Goal: Transaction & Acquisition: Purchase product/service

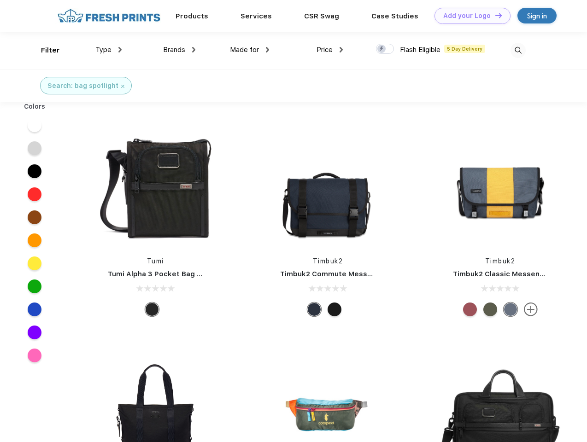
click at [469, 16] on link "Add your Logo Design Tool" at bounding box center [472, 16] width 76 height 16
click at [0, 0] on div "Design Tool" at bounding box center [0, 0] width 0 height 0
click at [494, 15] on link "Add your Logo Design Tool" at bounding box center [472, 16] width 76 height 16
click at [44, 50] on div "Filter" at bounding box center [50, 50] width 19 height 11
click at [109, 50] on span "Type" at bounding box center [103, 50] width 16 height 8
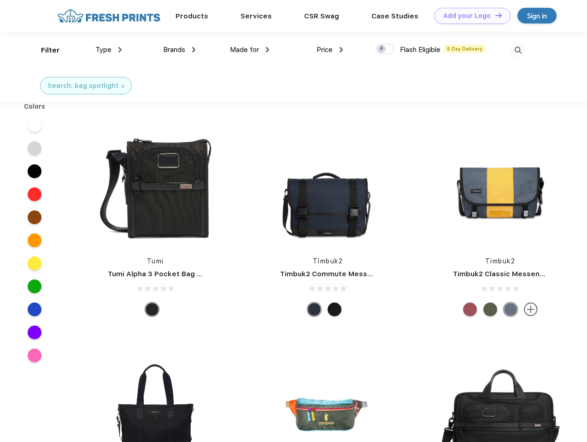
click at [179, 50] on span "Brands" at bounding box center [174, 50] width 22 height 8
click at [250, 50] on span "Made for" at bounding box center [244, 50] width 29 height 8
click at [330, 50] on span "Price" at bounding box center [324, 50] width 16 height 8
click at [385, 49] on div at bounding box center [385, 49] width 18 height 10
click at [382, 49] on input "checkbox" at bounding box center [379, 46] width 6 height 6
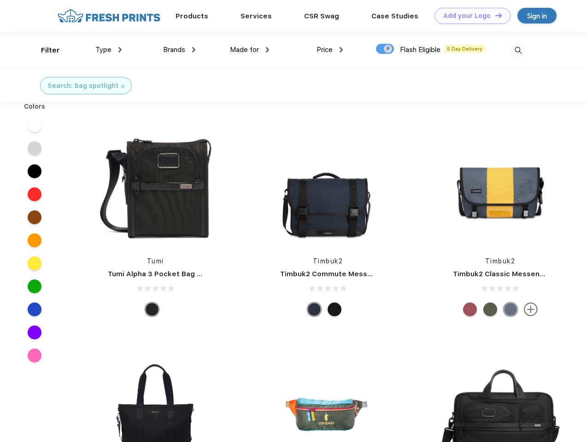
click at [517, 50] on img at bounding box center [517, 50] width 15 height 15
